Goal: Task Accomplishment & Management: Use online tool/utility

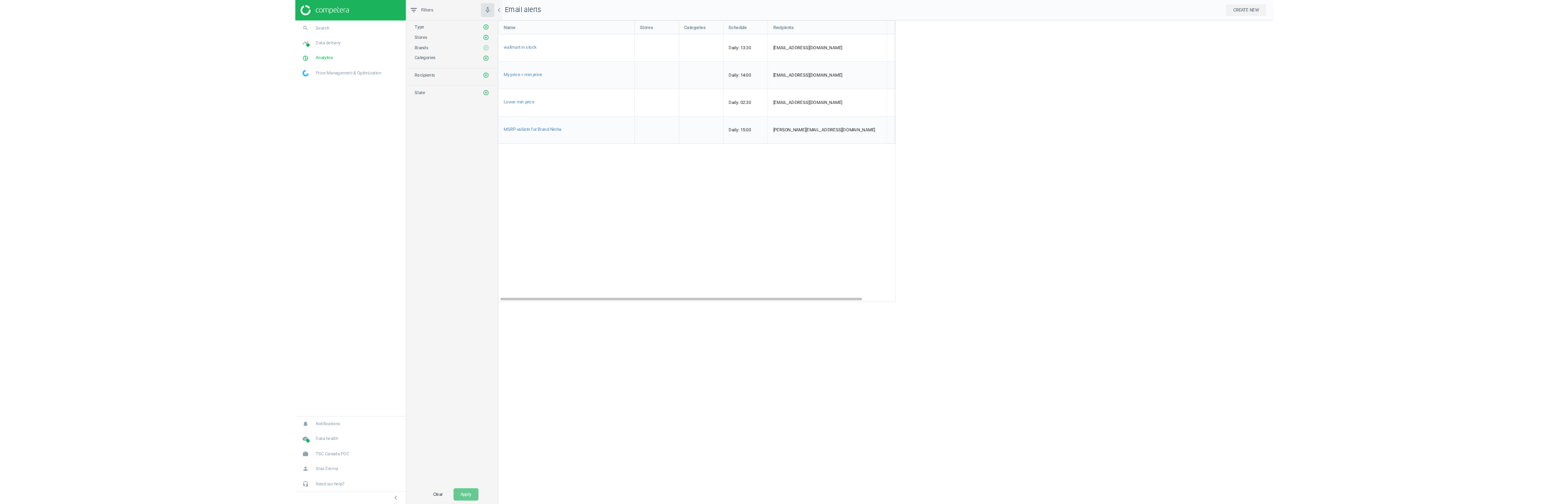
scroll to position [776, 1243]
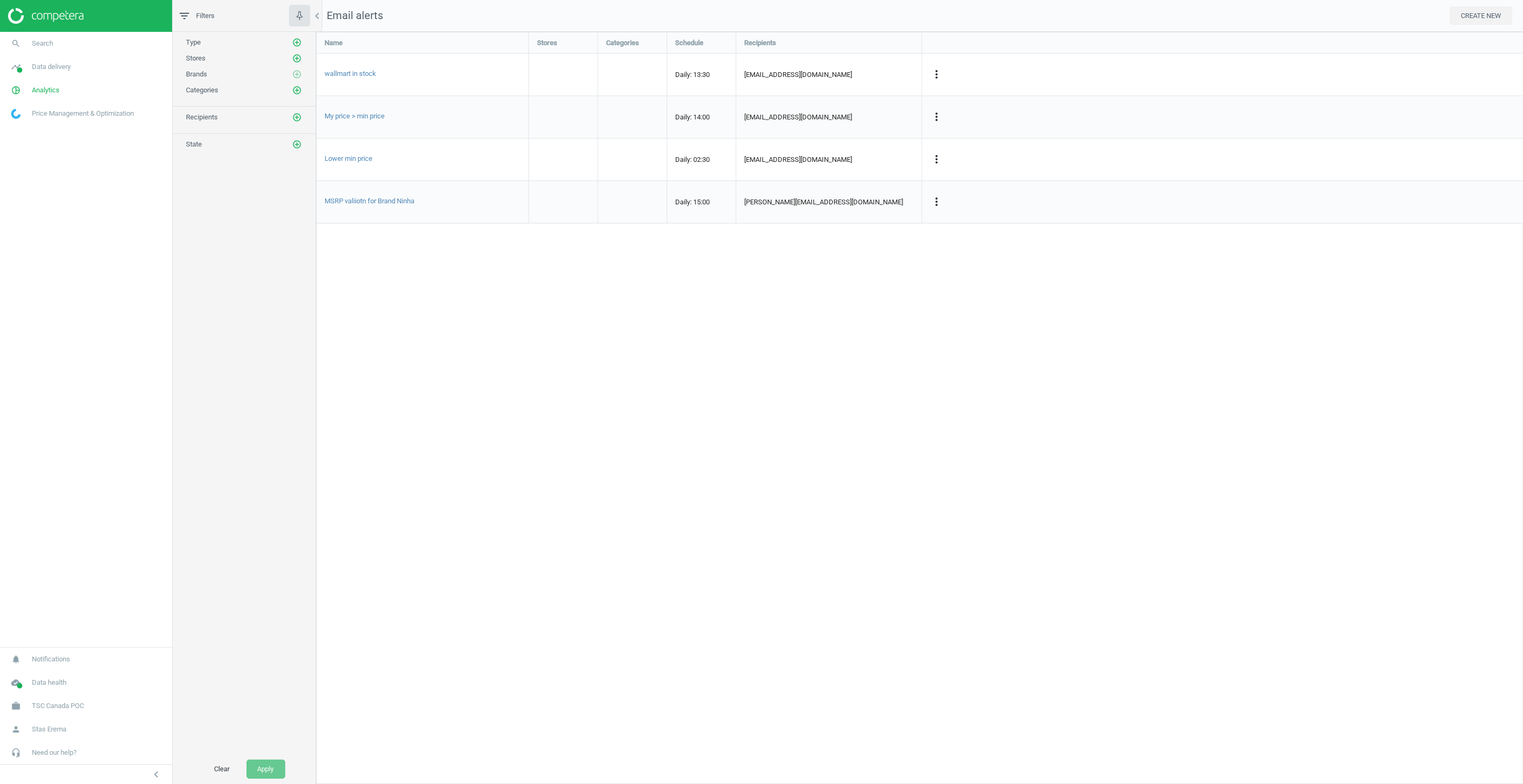
click at [829, 339] on div "Name Stores Categories Schedule Recipients wallmart in stock Daily: 13:30 [EMAI…" at bounding box center [920, 408] width 1207 height 752
click at [934, 71] on div "more_vert" at bounding box center [1223, 75] width 601 height 42
click at [934, 75] on icon "more_vert" at bounding box center [936, 74] width 12 height 12
click at [829, 317] on div "Name Stores Categories Schedule Recipients wallmart in stock Daily: 13:30 [EMAI…" at bounding box center [920, 408] width 1207 height 752
click at [508, 469] on div "Name Stores Categories Schedule Recipients wallmart in stock Daily: 13:30 [EMAI…" at bounding box center [920, 408] width 1207 height 752
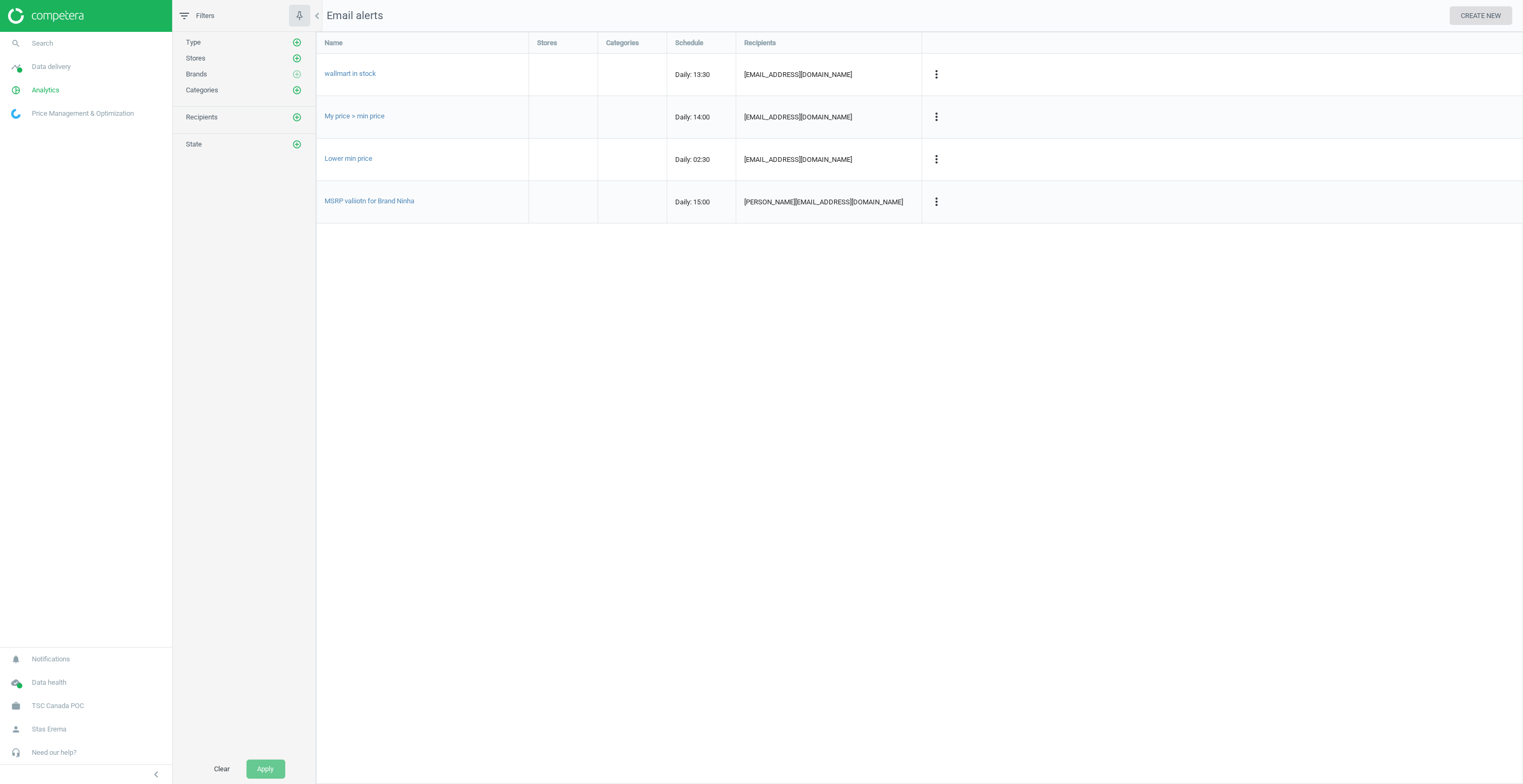
click at [934, 8] on button "CREATE NEW" at bounding box center [1480, 16] width 63 height 19
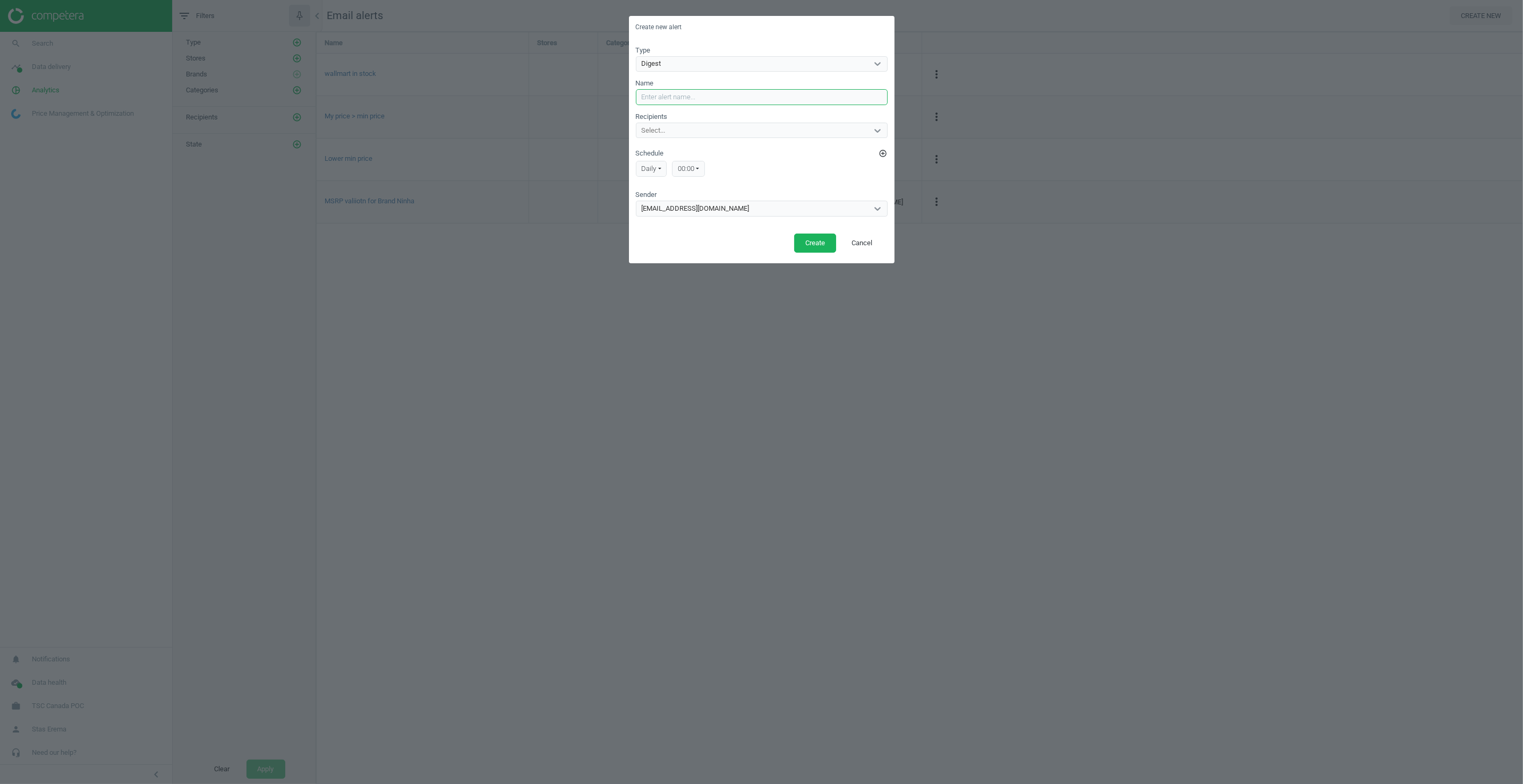
click at [670, 93] on input "Name" at bounding box center [762, 97] width 252 height 16
click at [683, 126] on div "Select..." at bounding box center [752, 130] width 231 height 14
click at [781, 375] on div "Create new alert Type Digest Name Recipients option [EMAIL_ADDRESS][DOMAIN_NAME…" at bounding box center [762, 392] width 1523 height 784
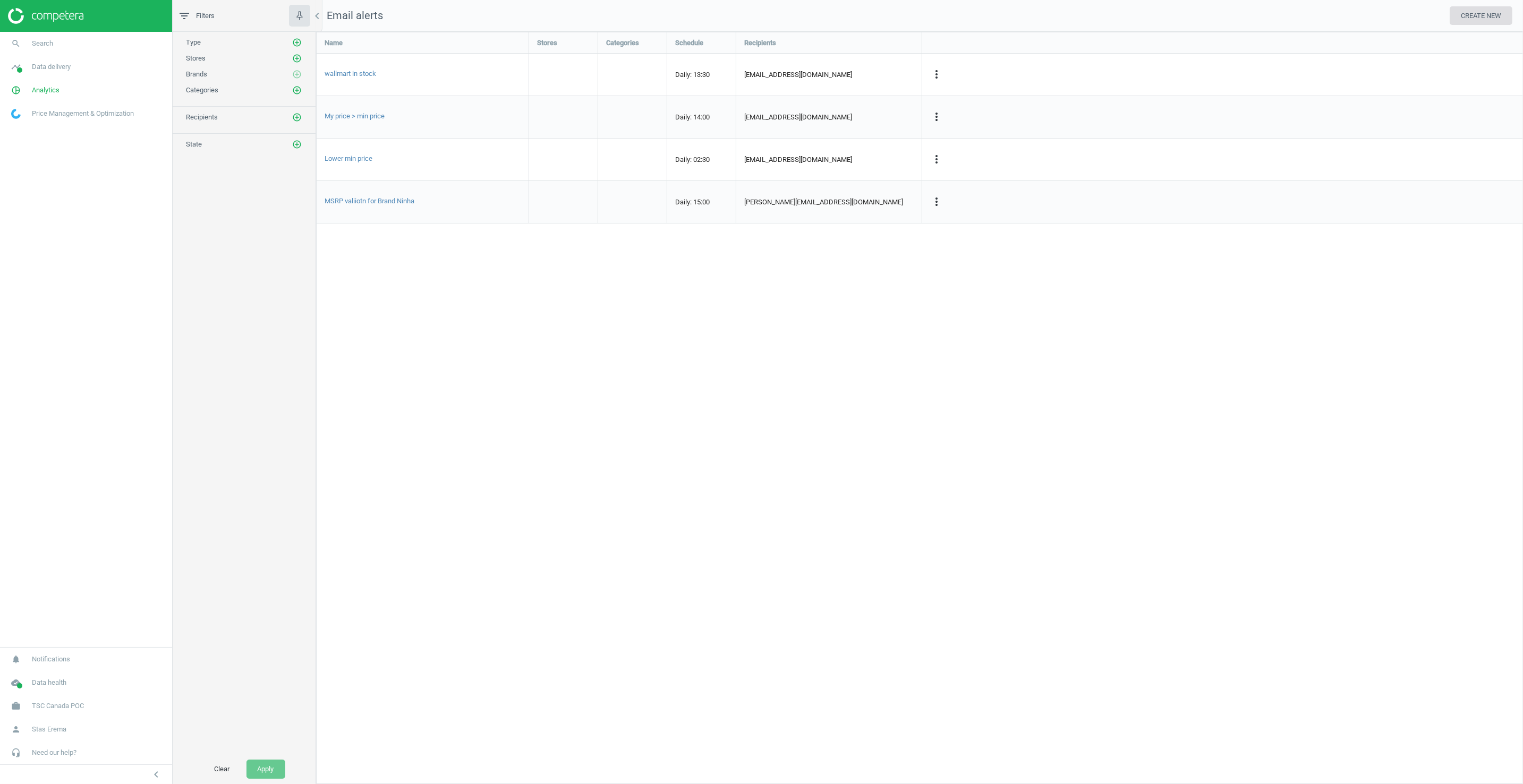
click at [934, 17] on button "CREATE NEW" at bounding box center [1480, 16] width 63 height 19
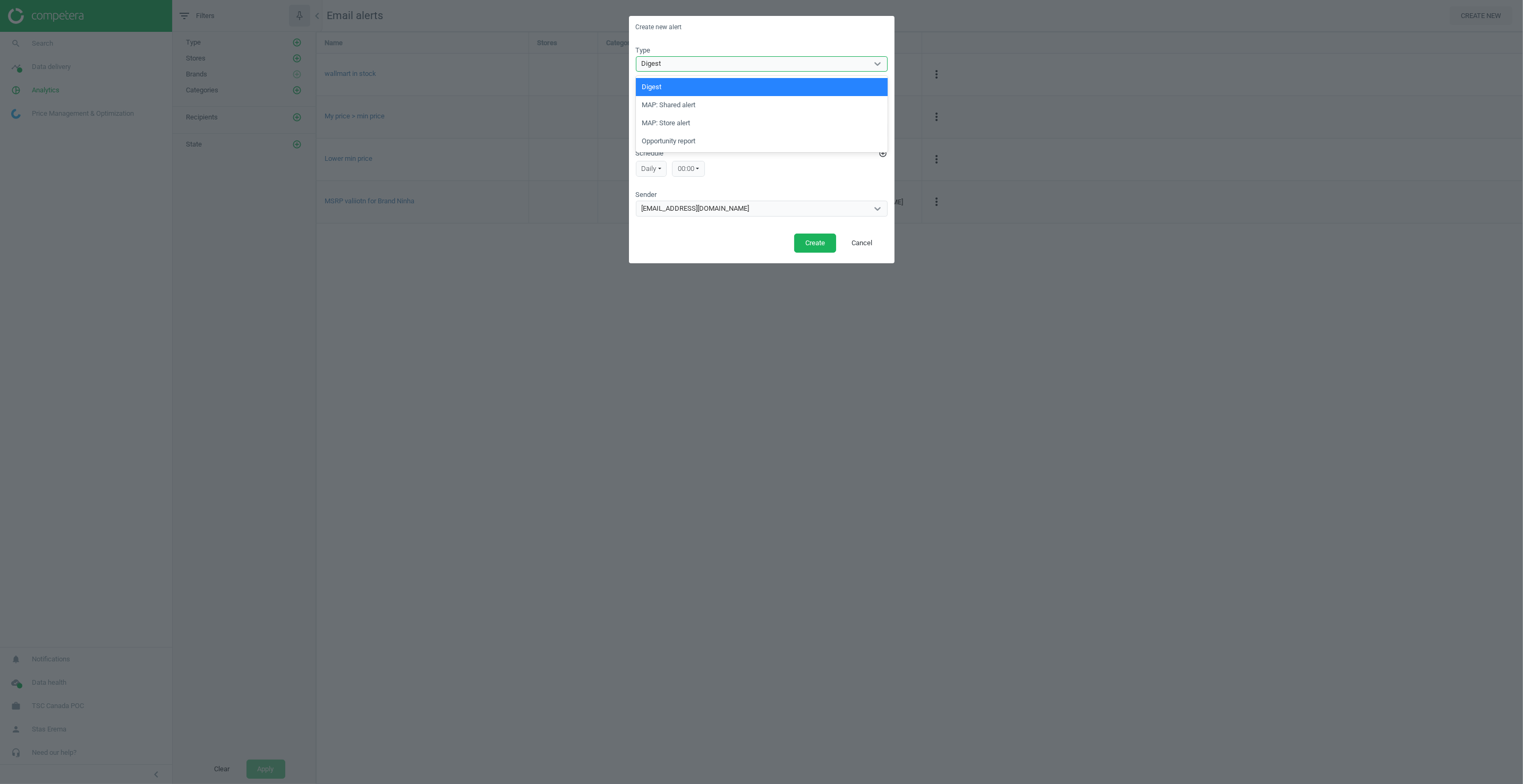
click at [682, 63] on div "Digest" at bounding box center [752, 63] width 231 height 14
click at [934, 460] on div "Create new alert Type Digest Name Recipients Select... Schedule add_circle_outl…" at bounding box center [762, 392] width 1523 height 784
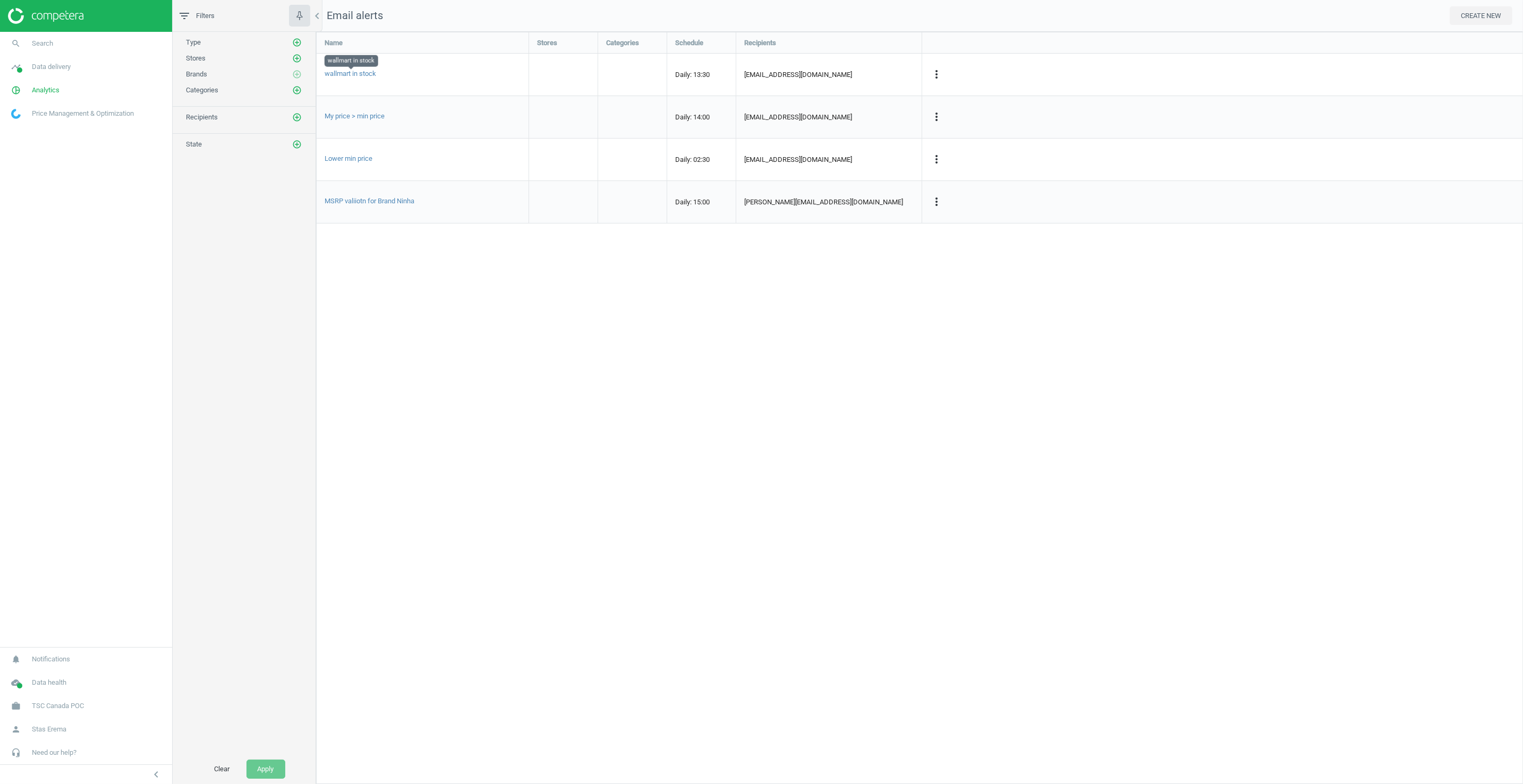
click at [345, 77] on span "wallmart in stock" at bounding box center [350, 74] width 52 height 8
click at [364, 72] on span "wallmart in stock" at bounding box center [350, 74] width 52 height 8
click at [571, 66] on div at bounding box center [563, 75] width 68 height 42
click at [634, 72] on div at bounding box center [632, 75] width 68 height 42
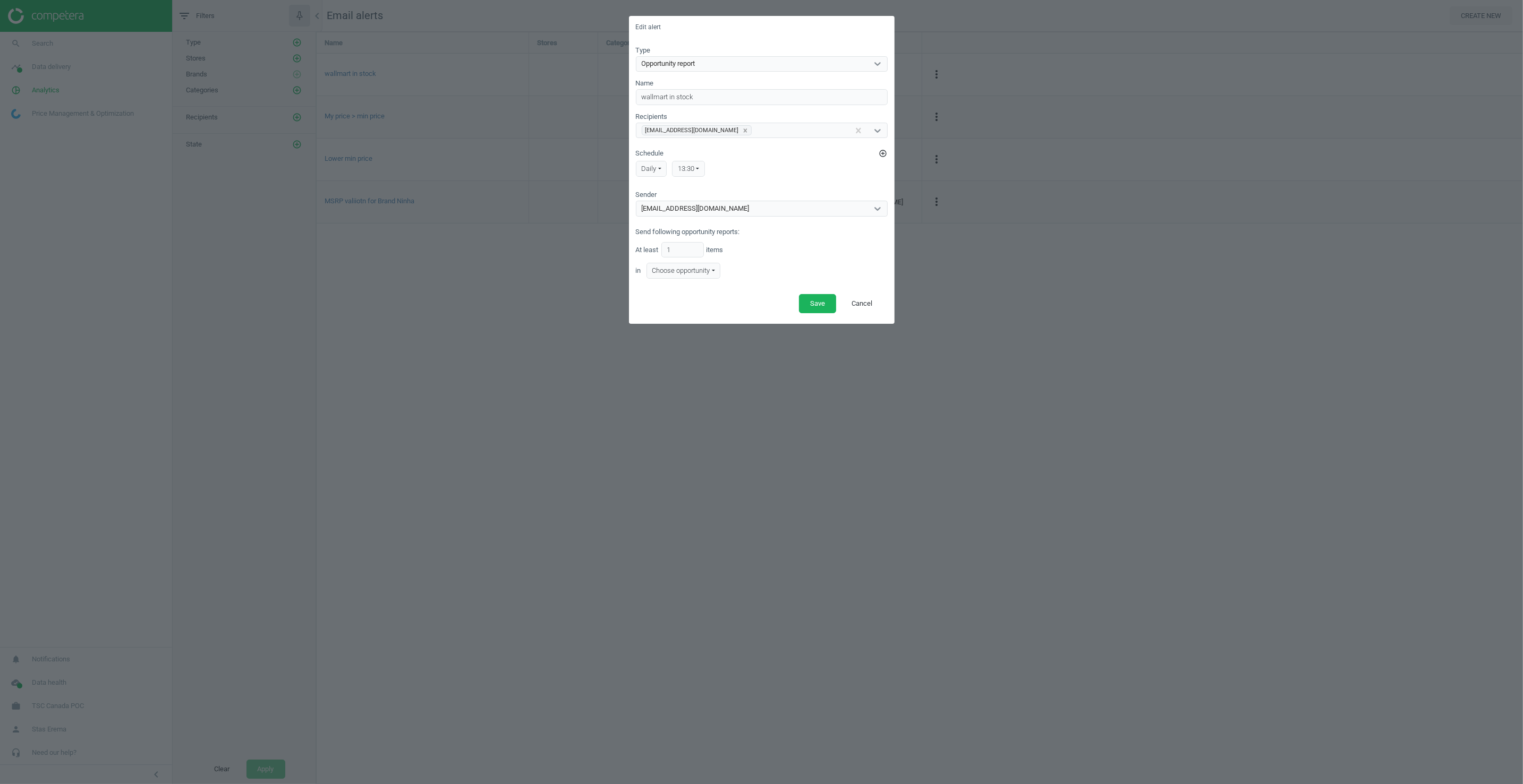
click at [645, 261] on div "Edit alert Type Opportunity report Name wallmart in stock Recipients [EMAIL_ADD…" at bounding box center [762, 392] width 1523 height 784
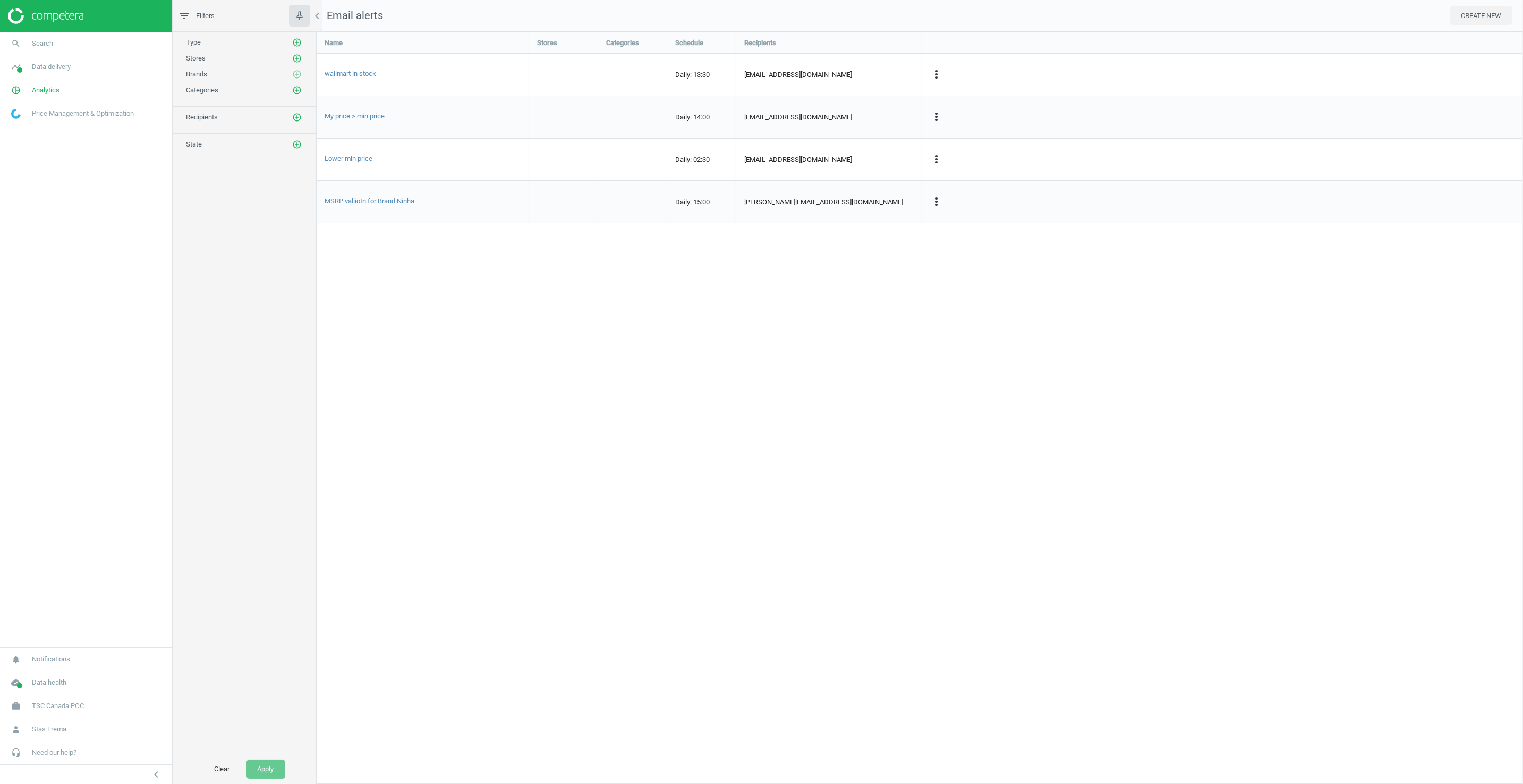
click at [697, 383] on div "Name Stores Categories Schedule Recipients wallmart in stock Daily: 13:30 [EMAI…" at bounding box center [920, 408] width 1207 height 752
click at [563, 101] on div at bounding box center [563, 117] width 68 height 42
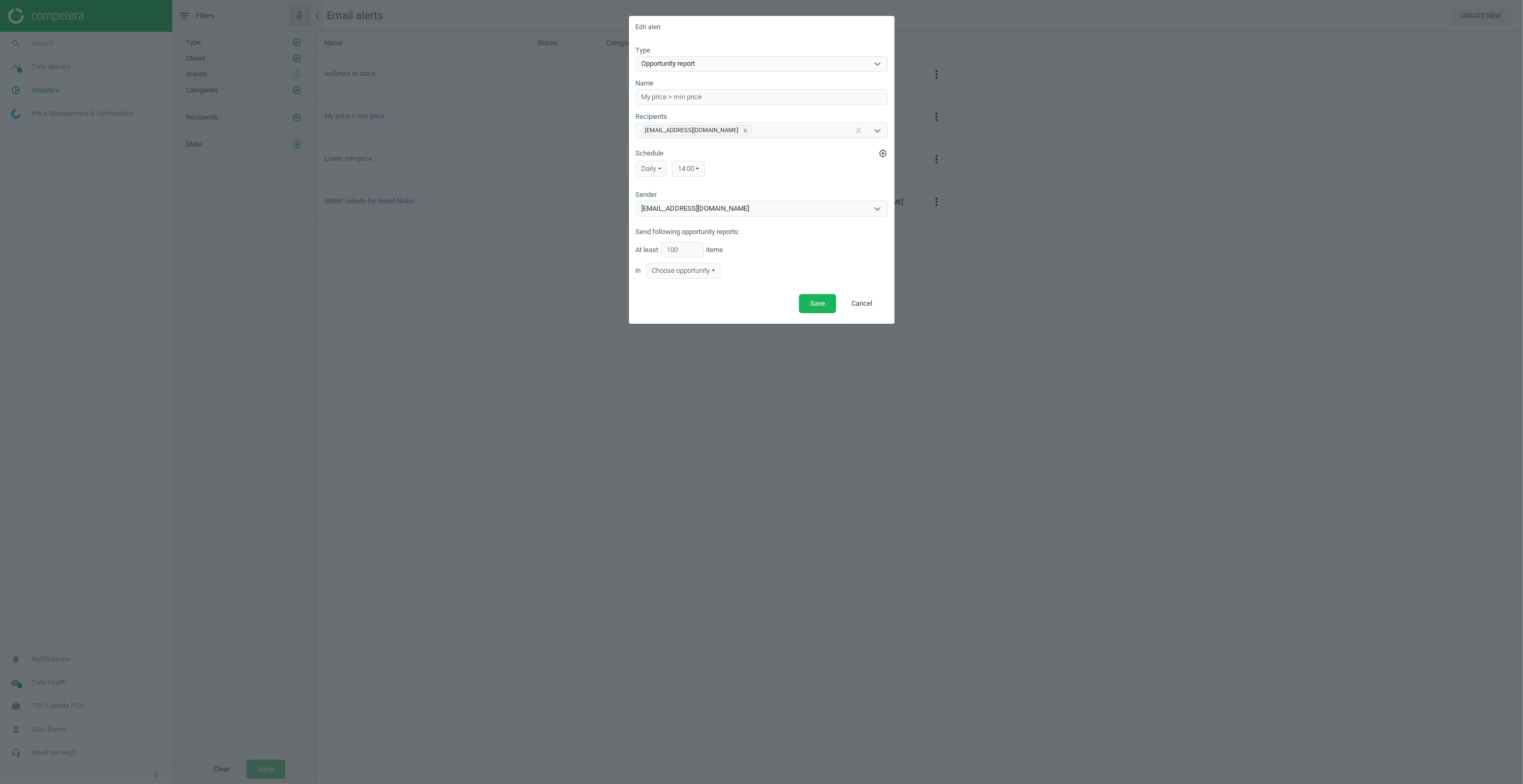
drag, startPoint x: 806, startPoint y: 361, endPoint x: 951, endPoint y: 213, distance: 207.2
click at [817, 350] on div "Edit alert Type Opportunity report Name My price > min price Recipients [EMAIL_…" at bounding box center [762, 392] width 1523 height 784
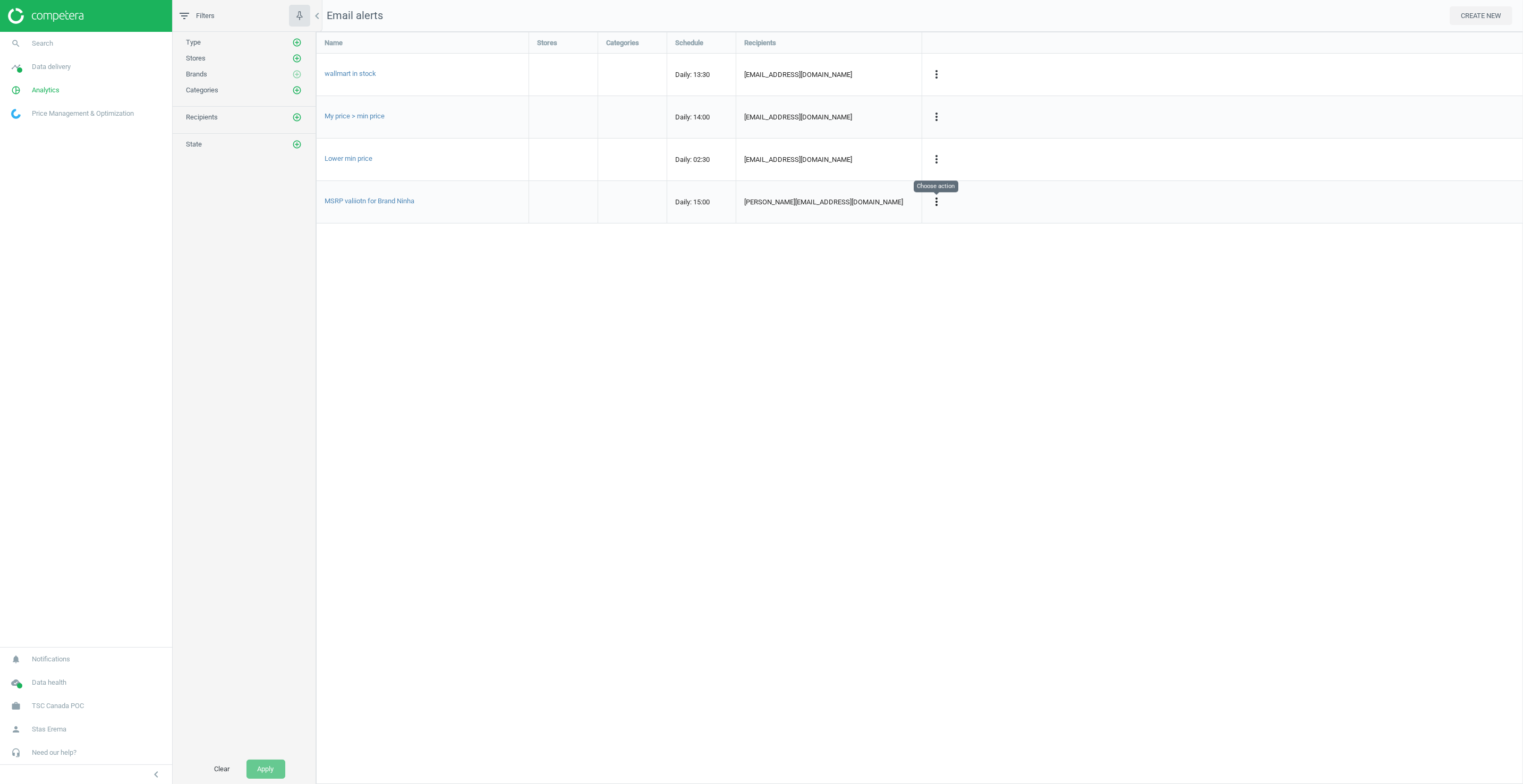
click at [934, 199] on icon "more_vert" at bounding box center [936, 202] width 12 height 12
click at [782, 297] on div "Name Stores Categories Schedule Recipients wallmart in stock Daily: 13:30 [EMAI…" at bounding box center [920, 408] width 1207 height 752
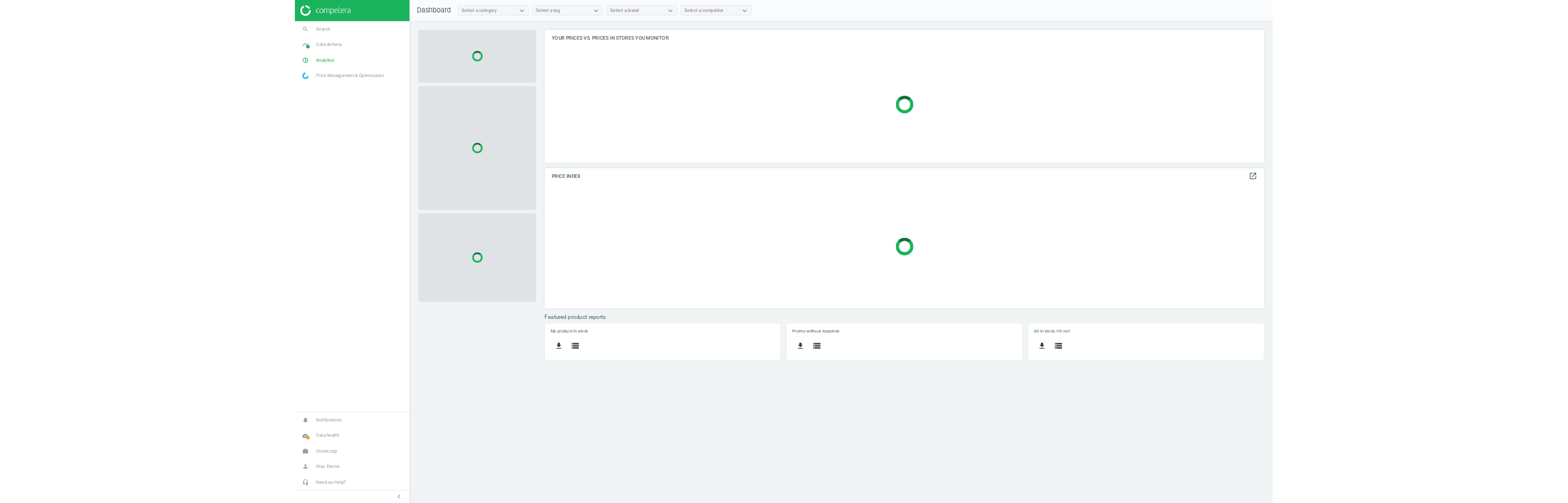
scroll to position [214, 1154]
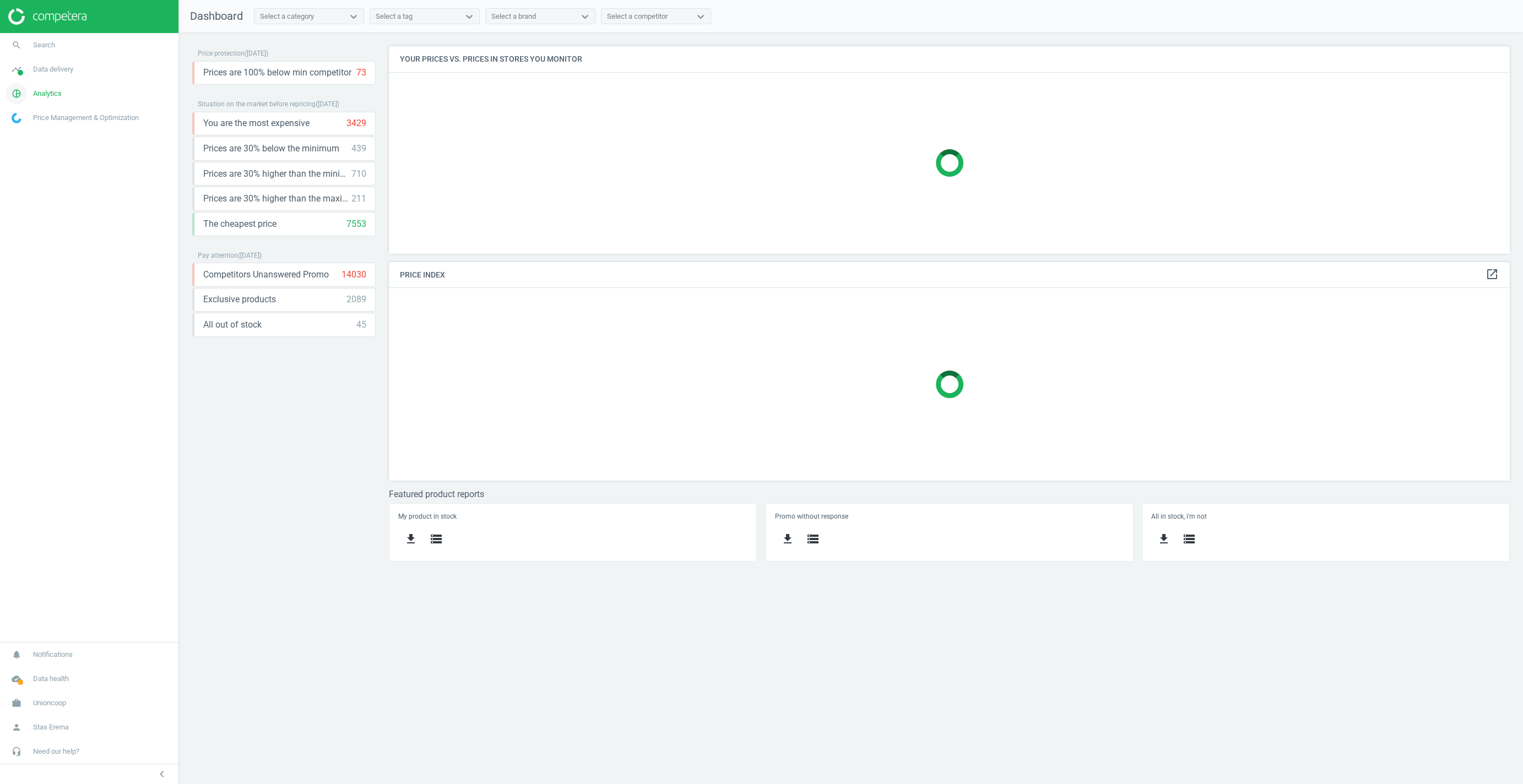
click at [37, 99] on link "pie_chart_outlined Analytics" at bounding box center [89, 94] width 178 height 24
click at [63, 74] on link "timeline Data delivery" at bounding box center [89, 69] width 178 height 24
click at [30, 144] on span "Rematching" at bounding box center [29, 142] width 34 height 9
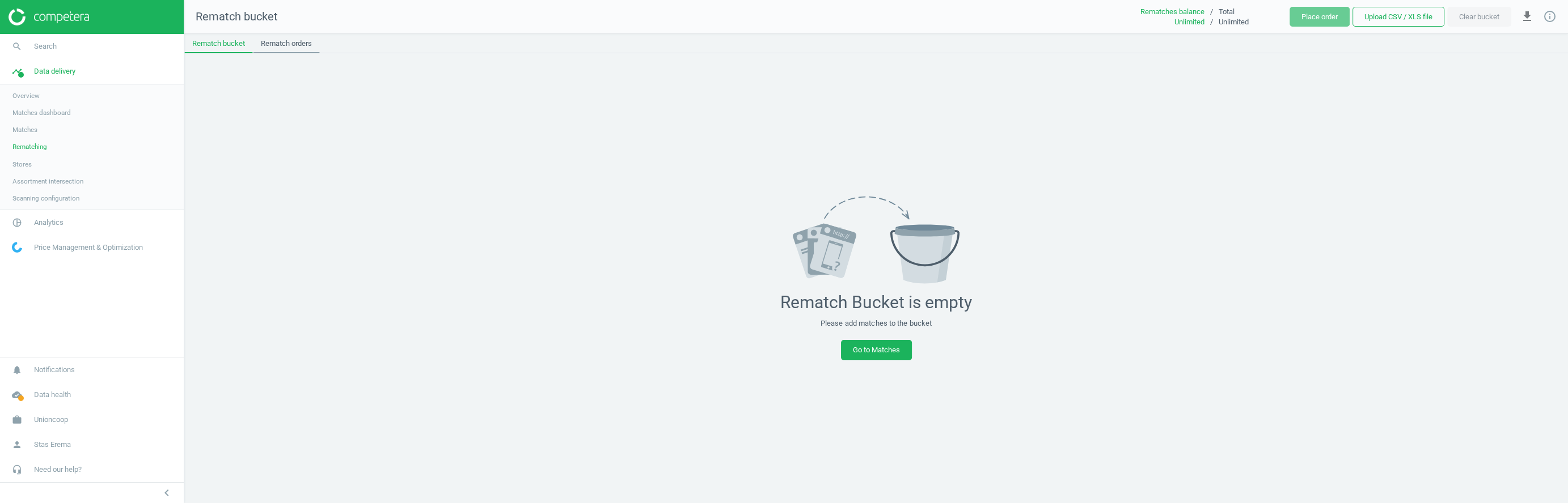
click at [274, 48] on link "Rematch orders" at bounding box center [286, 43] width 67 height 19
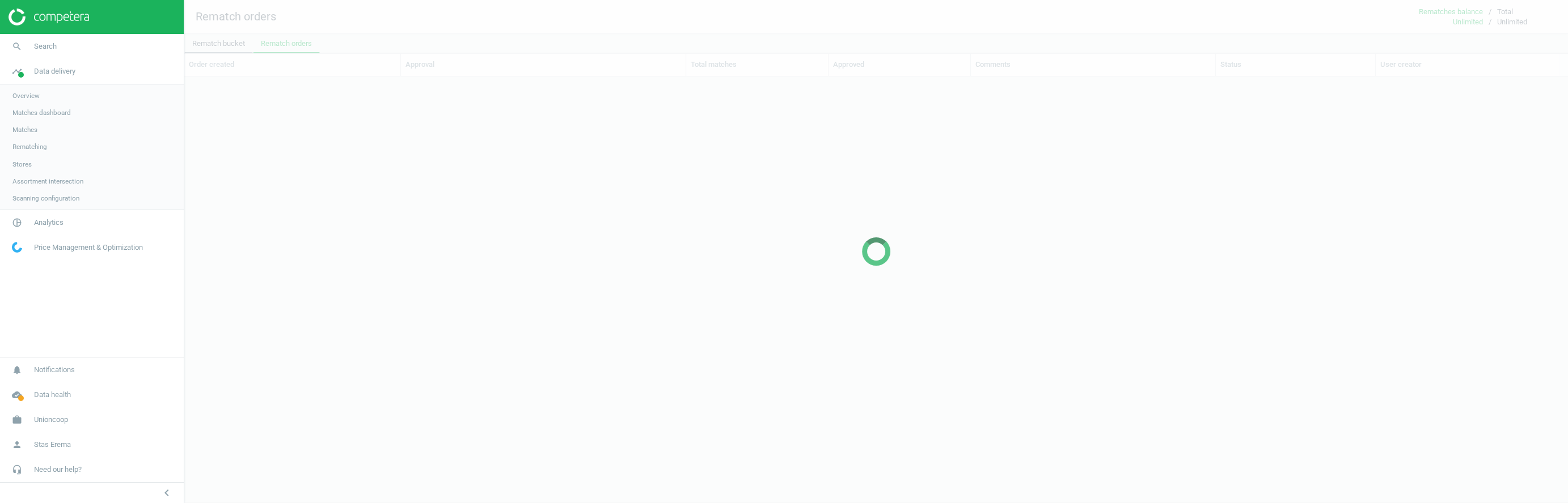
scroll to position [406, 1383]
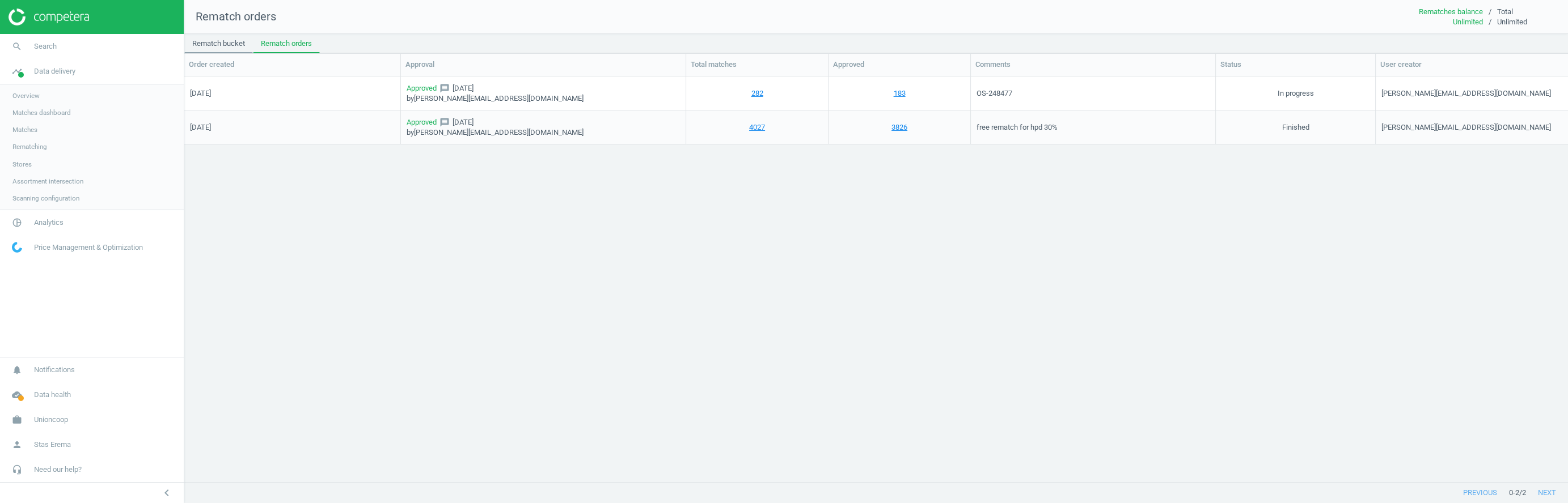
click at [223, 48] on link "Rematch bucket" at bounding box center [218, 43] width 69 height 19
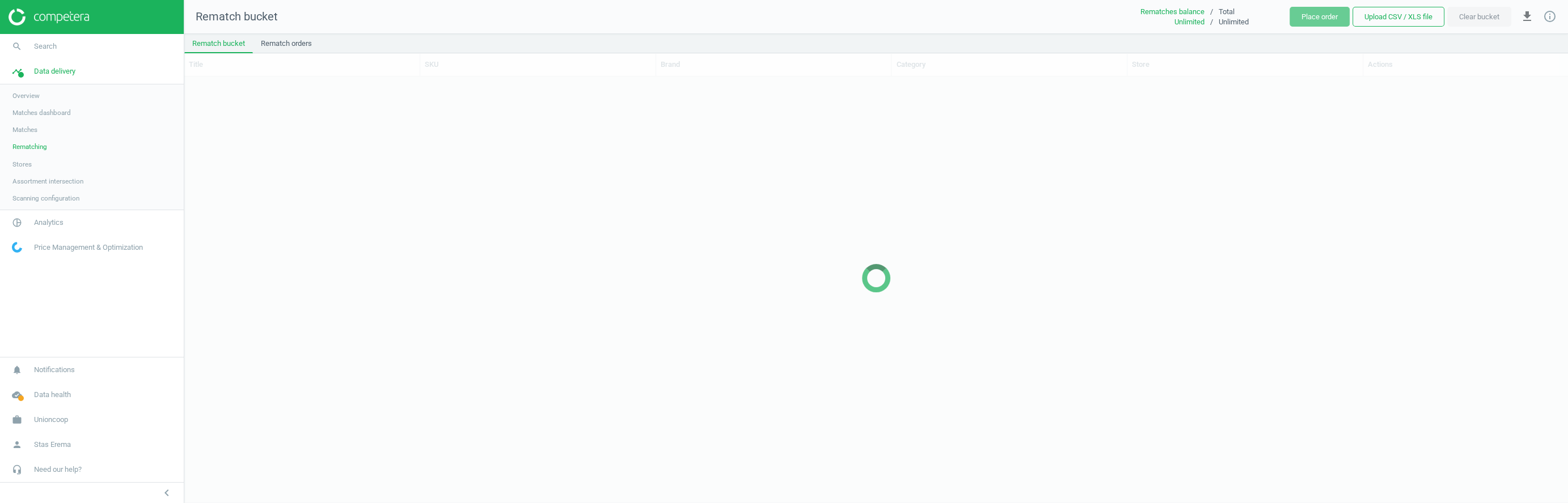
scroll to position [426, 1383]
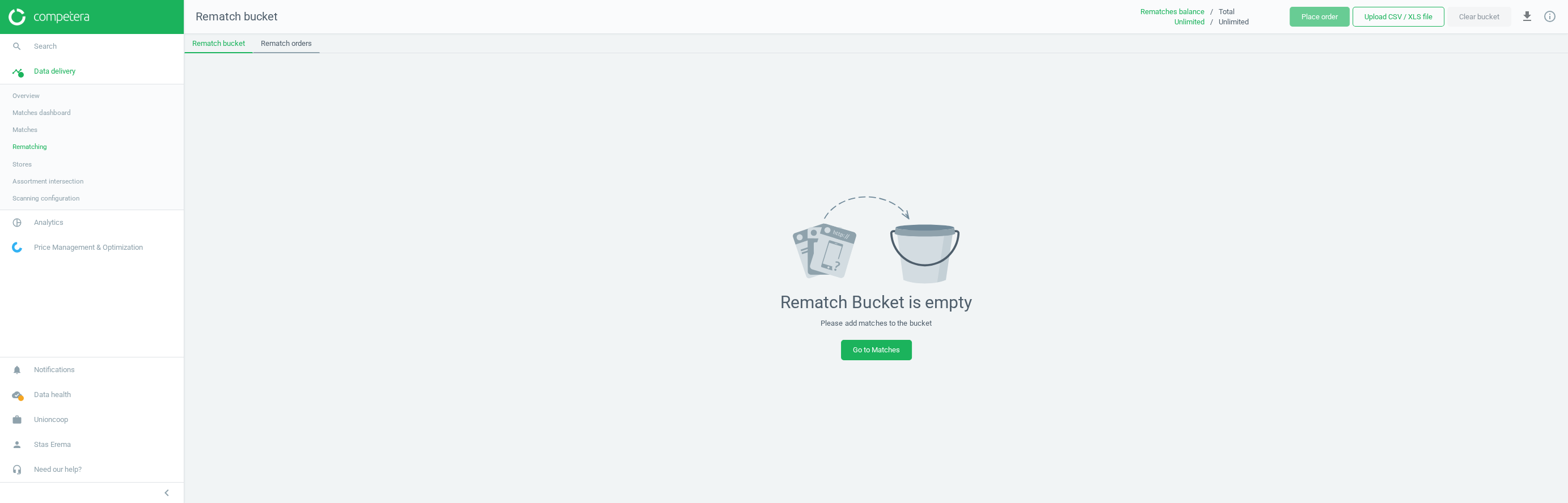
click at [295, 51] on link "Rematch orders" at bounding box center [286, 43] width 67 height 19
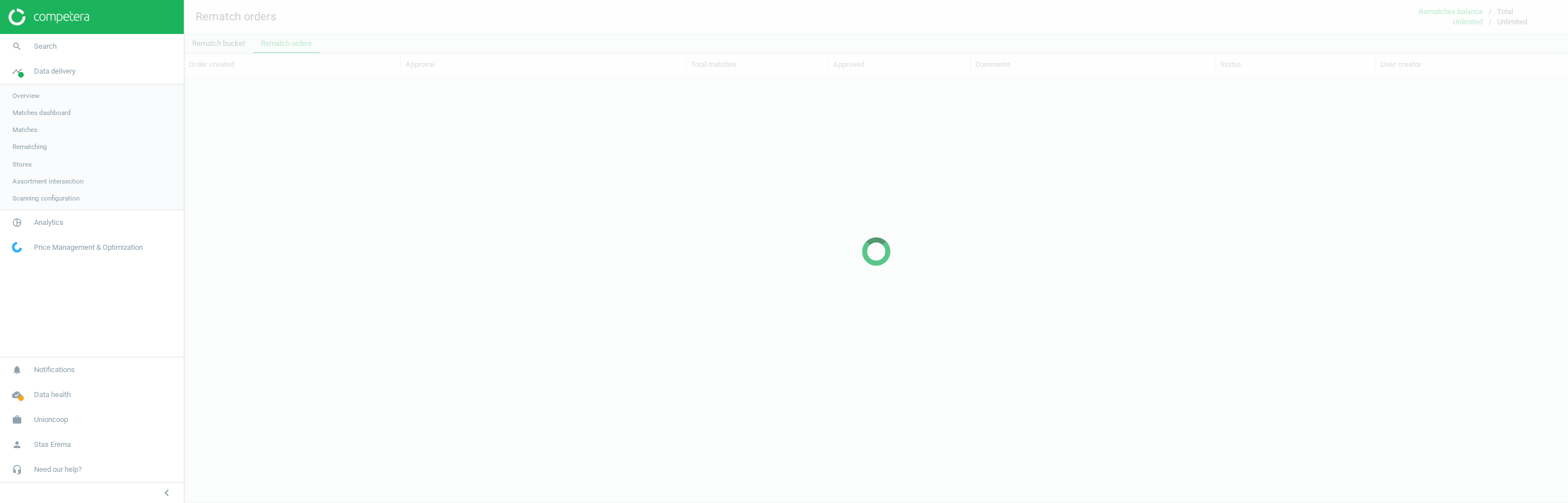
scroll to position [406, 1383]
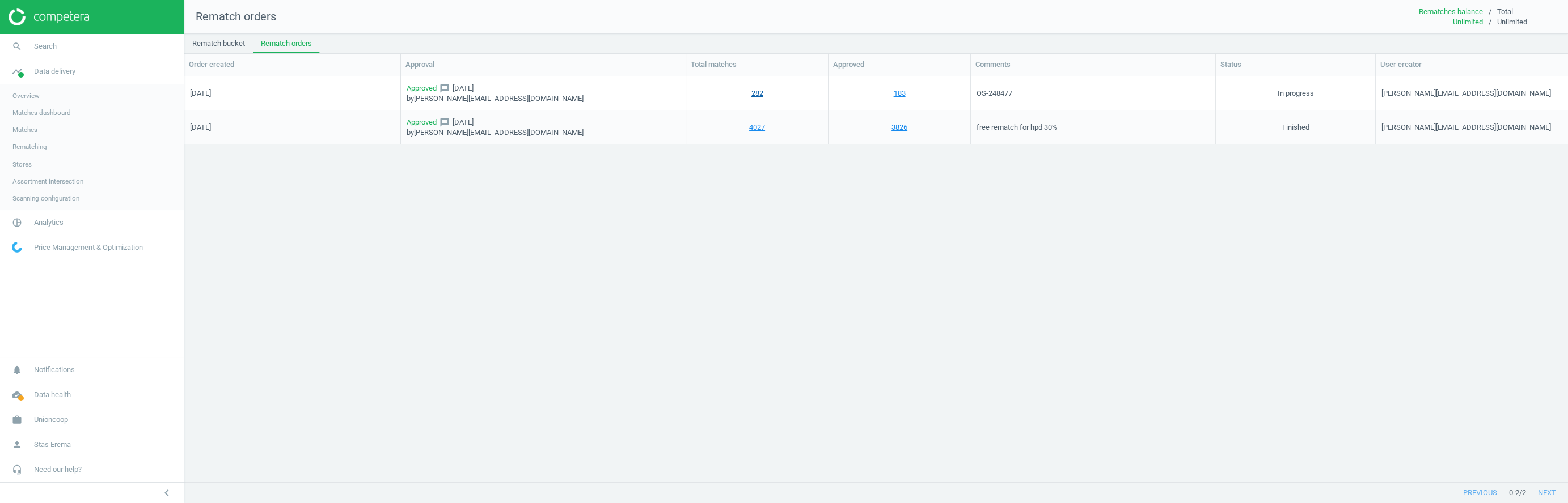
click at [753, 92] on link "282" at bounding box center [757, 93] width 12 height 10
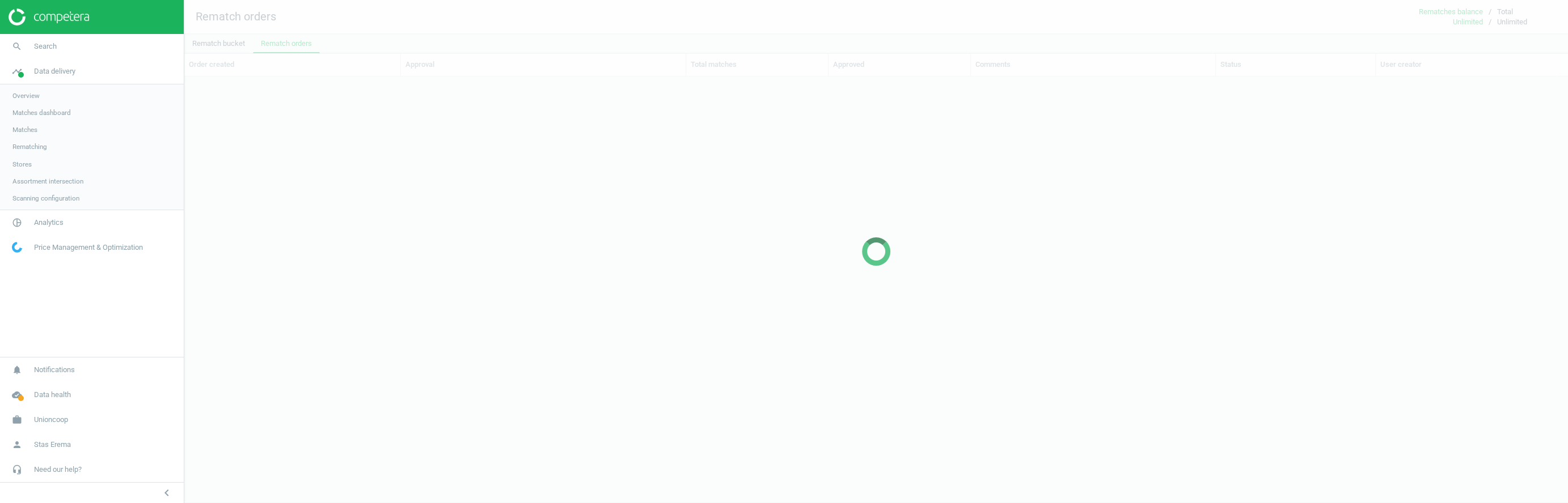
scroll to position [406, 1383]
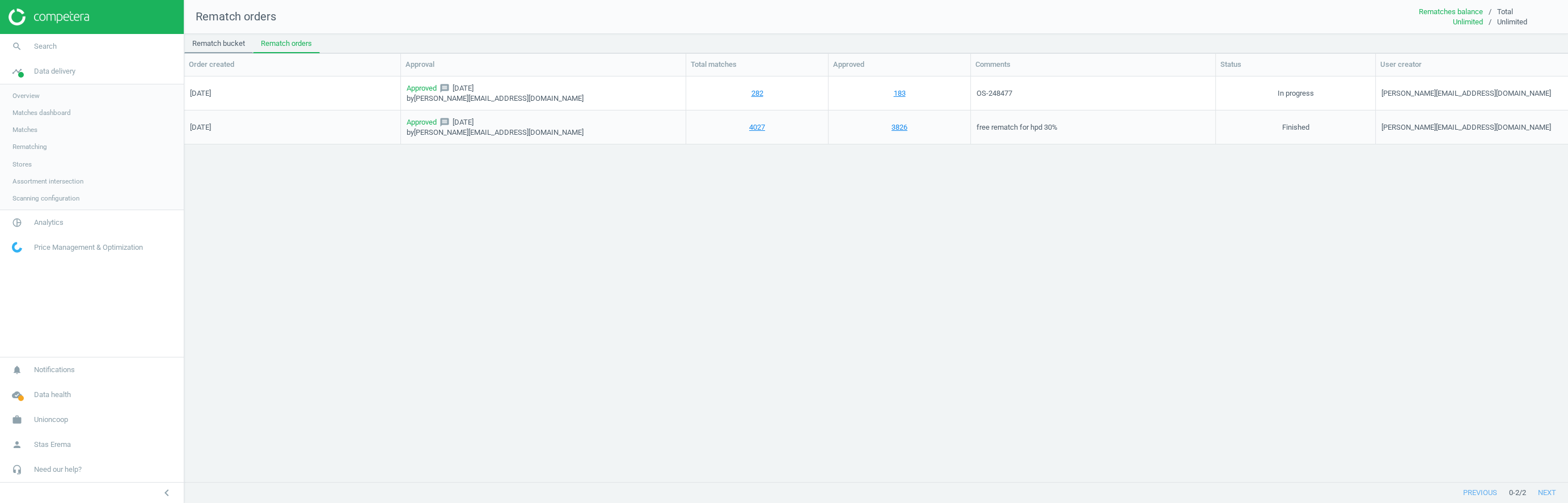
click at [227, 49] on link "Rematch bucket" at bounding box center [218, 43] width 69 height 19
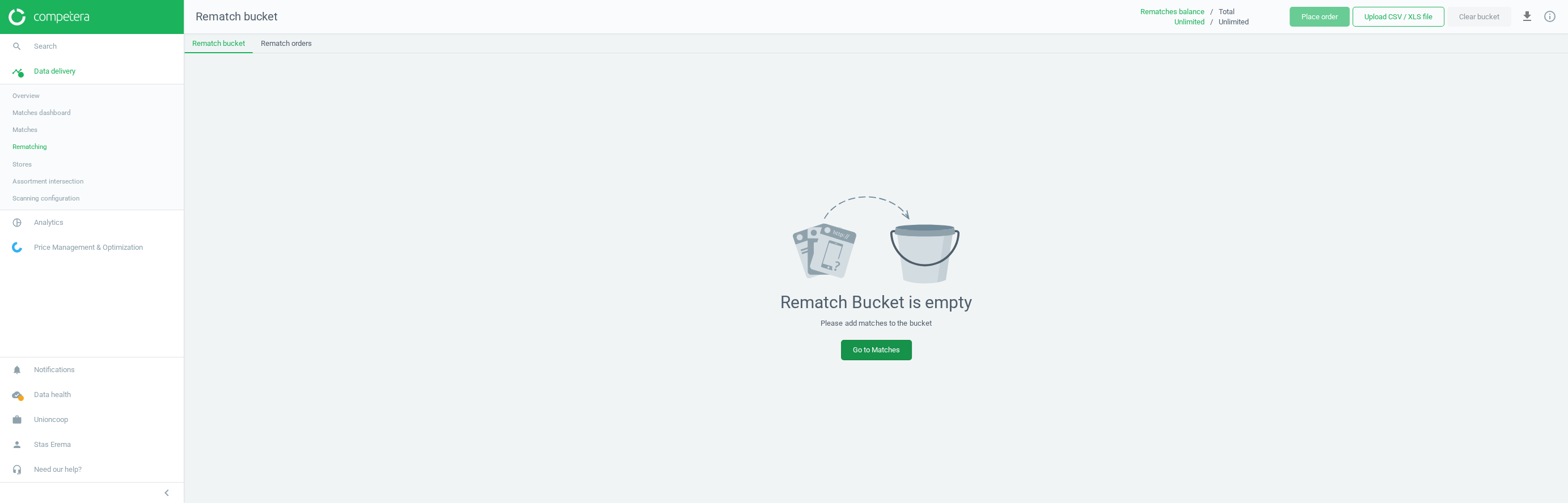
click at [868, 348] on link "Go to Matches" at bounding box center [877, 351] width 71 height 21
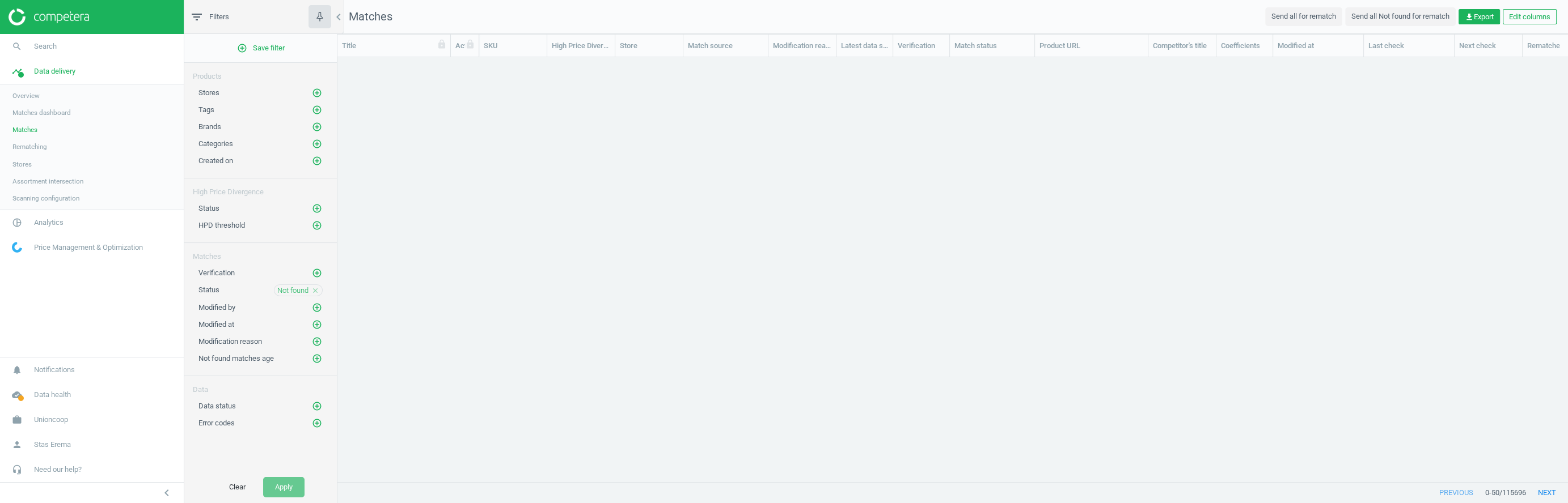
scroll to position [425, 1230]
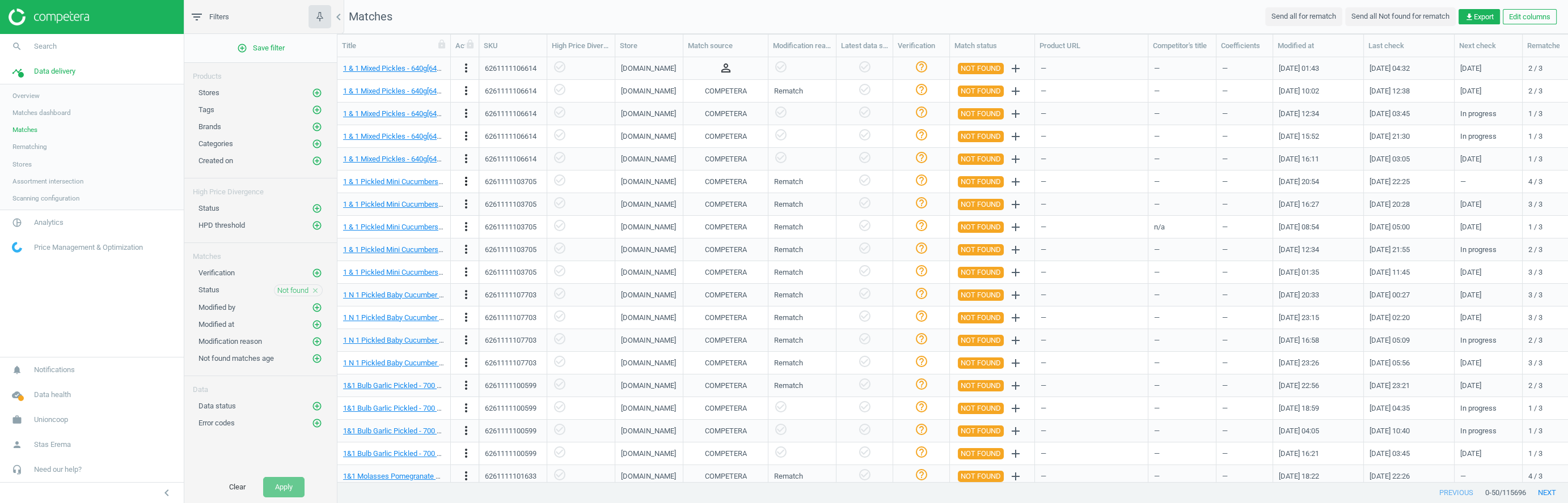
click at [464, 178] on icon "more_vert" at bounding box center [466, 181] width 13 height 13
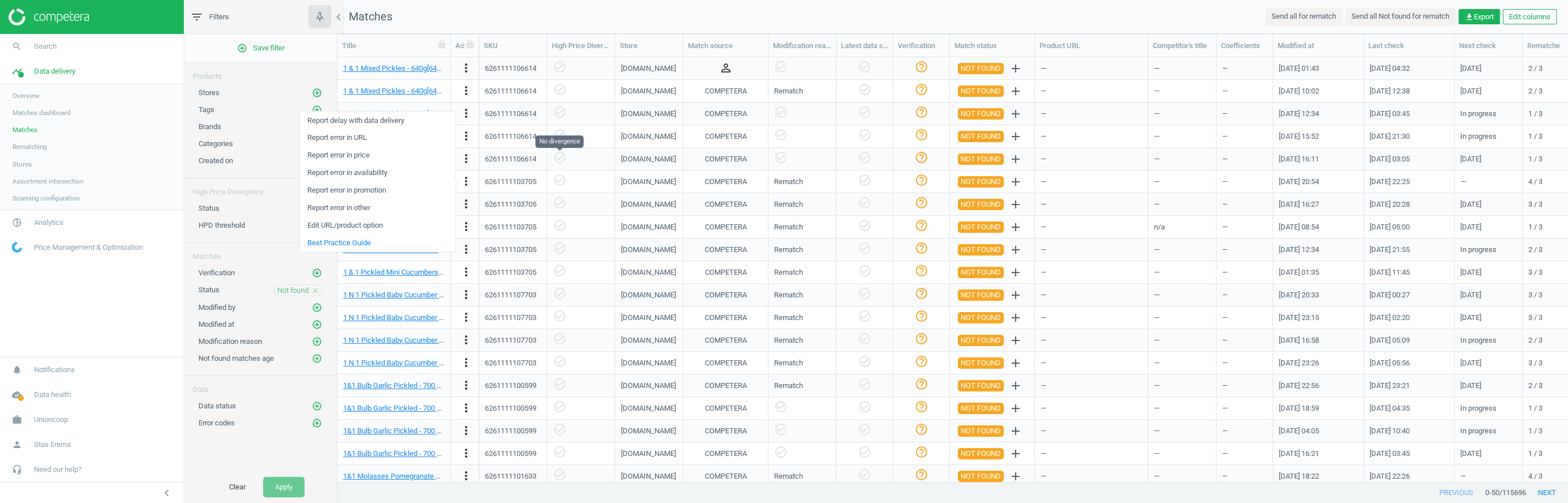
click at [554, 158] on icon "check_circle_outline" at bounding box center [560, 158] width 13 height 13
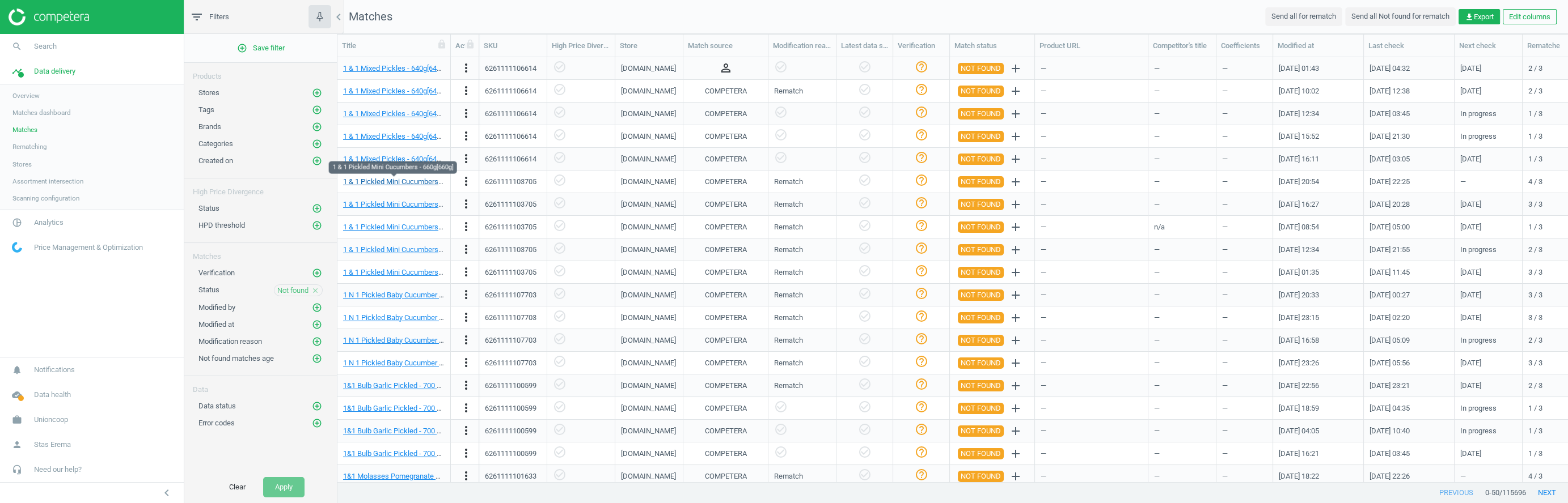
click at [409, 183] on link "1 & 1 Pickled Mini Cucumbers - 660g[660g]" at bounding box center [411, 182] width 136 height 9
click at [465, 181] on icon "more_vert" at bounding box center [466, 181] width 13 height 13
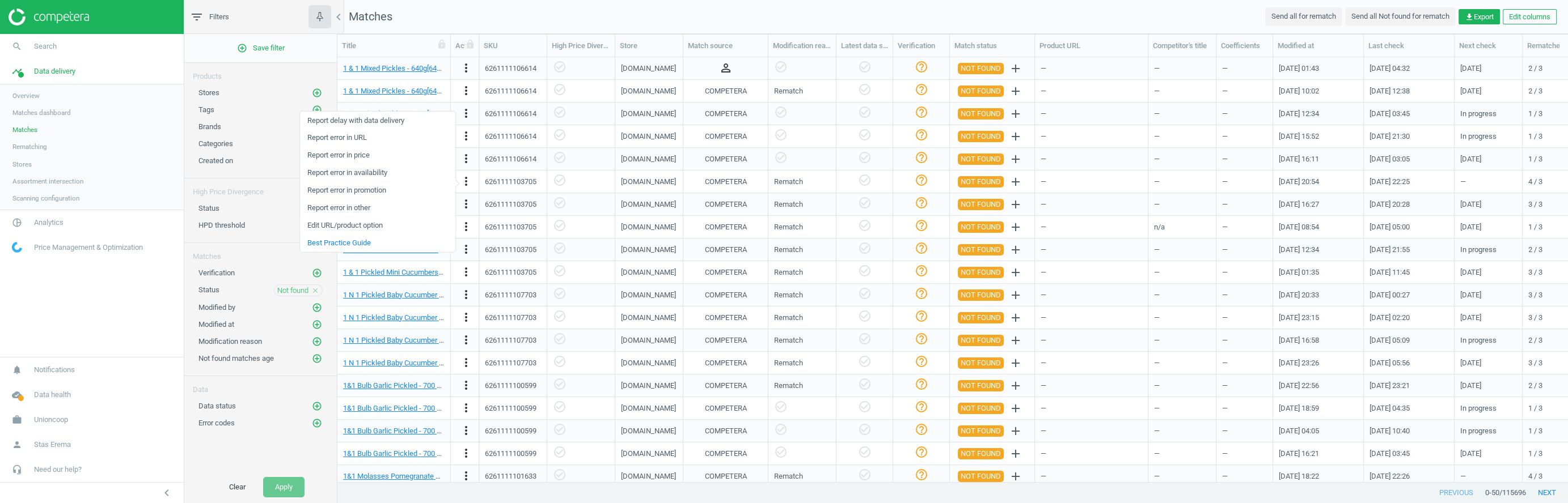
click at [350, 222] on link "Edit URL/product option" at bounding box center [377, 225] width 156 height 18
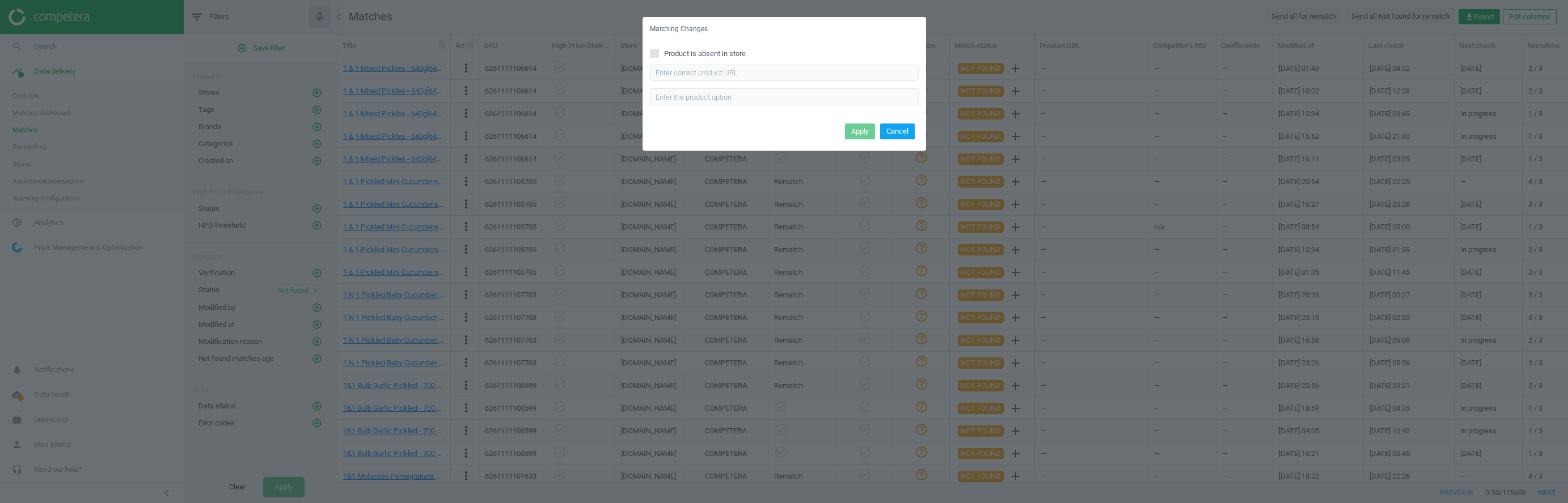
click at [901, 134] on button "Cancel" at bounding box center [897, 132] width 35 height 16
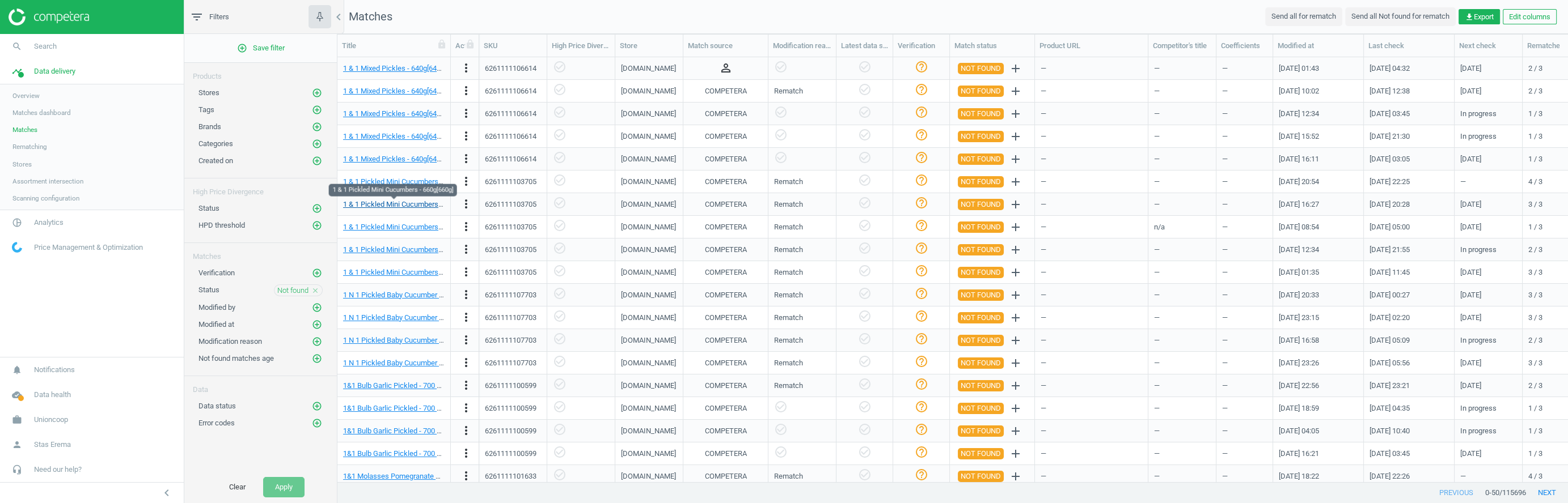
click at [420, 205] on link "1 & 1 Pickled Mini Cucumbers - 660g[660g]" at bounding box center [411, 205] width 136 height 9
click at [1014, 203] on icon "add" at bounding box center [1016, 204] width 13 height 13
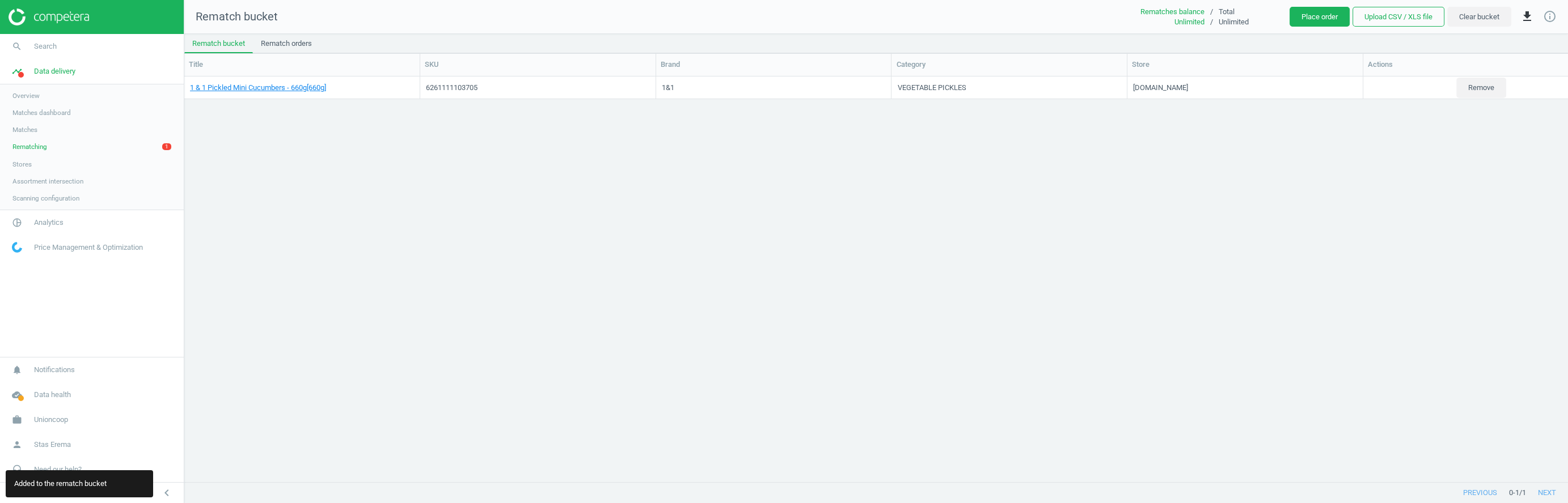
scroll to position [406, 1383]
click at [1527, 15] on icon "get_app" at bounding box center [1527, 16] width 13 height 13
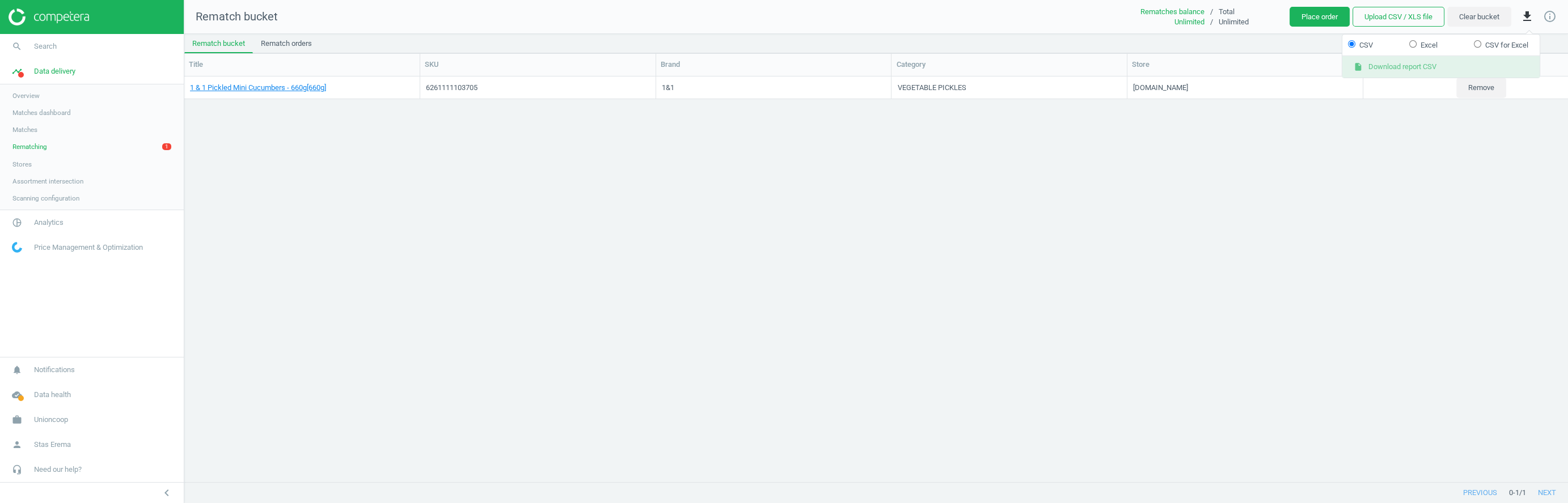
click at [1404, 64] on button "insert_drive_file Download report CSV" at bounding box center [1441, 67] width 198 height 21
click at [1527, 16] on icon "get_app" at bounding box center [1527, 16] width 13 height 13
click at [1411, 41] on input "Excel" at bounding box center [1413, 44] width 7 height 7
radio input "true"
click at [1401, 66] on button "insert_drive_file Download report Excel" at bounding box center [1441, 67] width 198 height 21
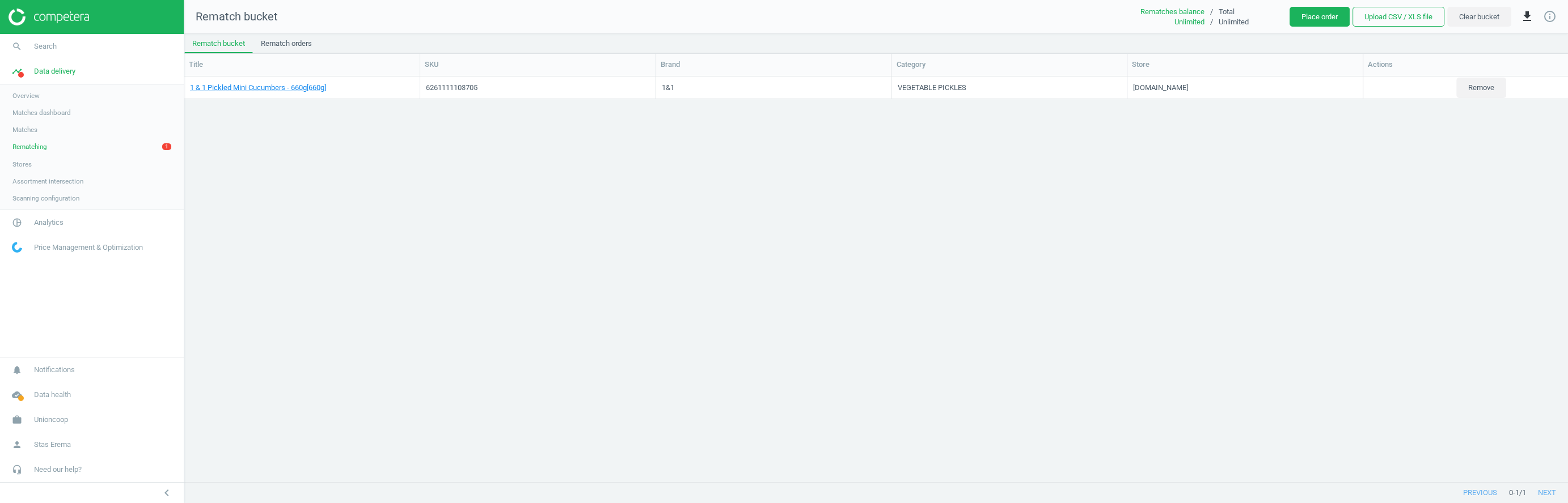
drag, startPoint x: 436, startPoint y: 181, endPoint x: 1371, endPoint y: 210, distance: 935.4
click at [443, 184] on div "1 & 1 Pickled Mini Cucumbers - 660g[660g] 6261111103705 1&1 VEGETABLE PICKLES g…" at bounding box center [876, 279] width 1384 height 406
click at [1480, 88] on button "Remove" at bounding box center [1482, 88] width 50 height 21
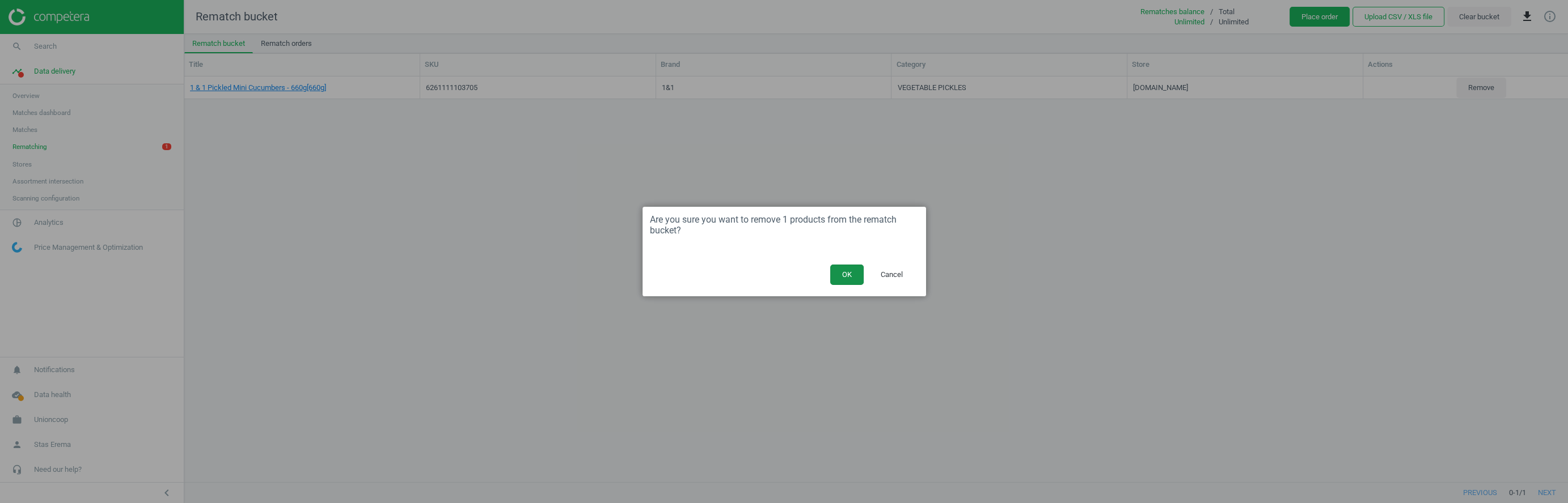
click at [846, 270] on button "OK" at bounding box center [846, 275] width 33 height 21
